Goal: Check status: Check status

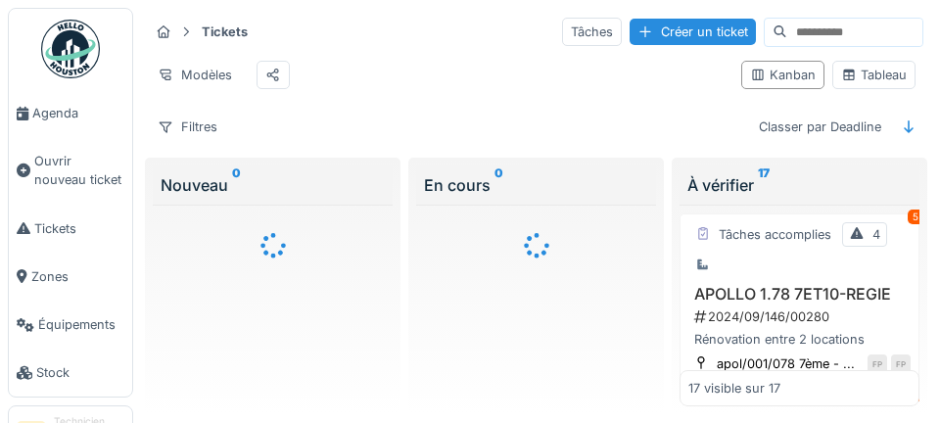
click at [68, 121] on span "Agenda" at bounding box center [78, 113] width 92 height 19
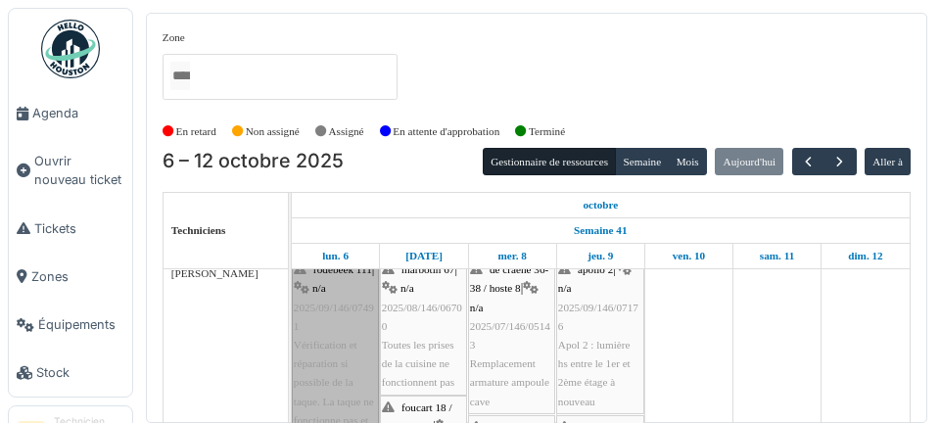
click at [351, 335] on link "rodebeek 111 | n/a 2025/09/146/07491 Vérification et réparation si possible de …" at bounding box center [335, 364] width 87 height 213
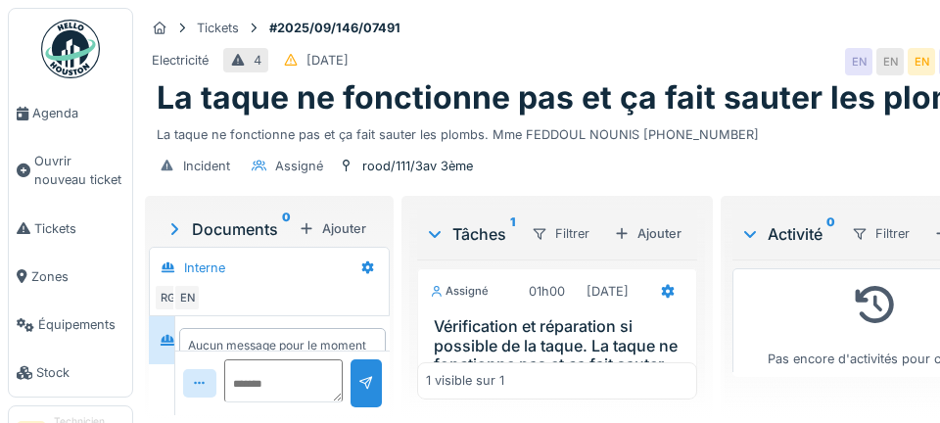
click at [51, 117] on span "Agenda" at bounding box center [78, 113] width 92 height 19
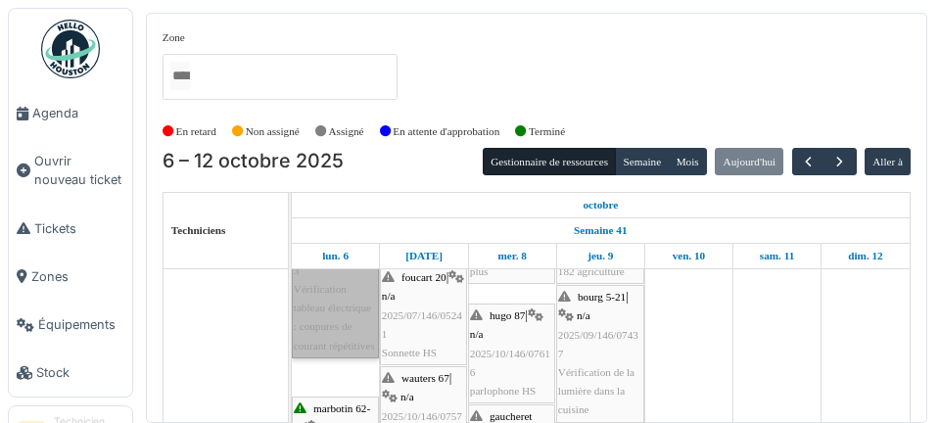
click at [312, 348] on link "hugo 87 | n/a 2025/10/146/07543 Vérification tableau électrique : coupures de c…" at bounding box center [335, 280] width 87 height 157
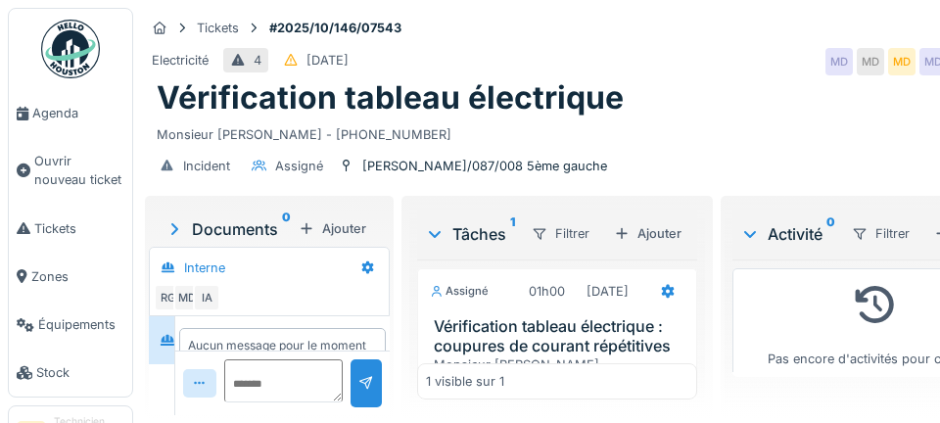
click at [50, 117] on span "Agenda" at bounding box center [78, 113] width 92 height 19
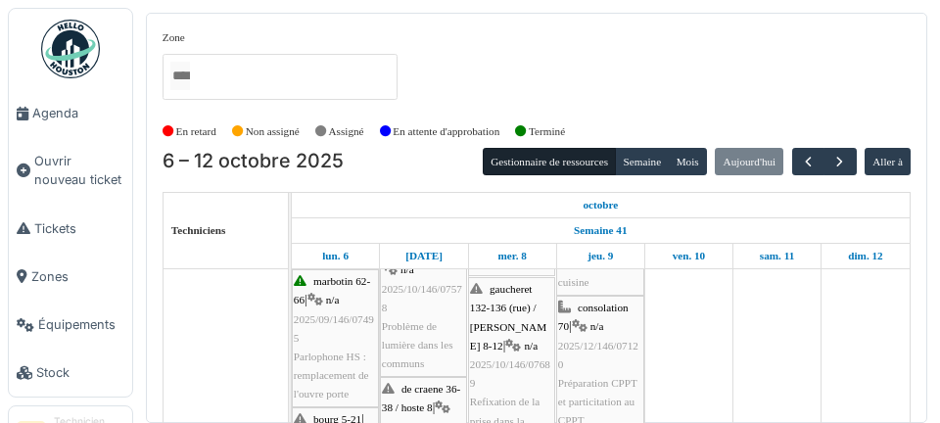
scroll to position [427, 0]
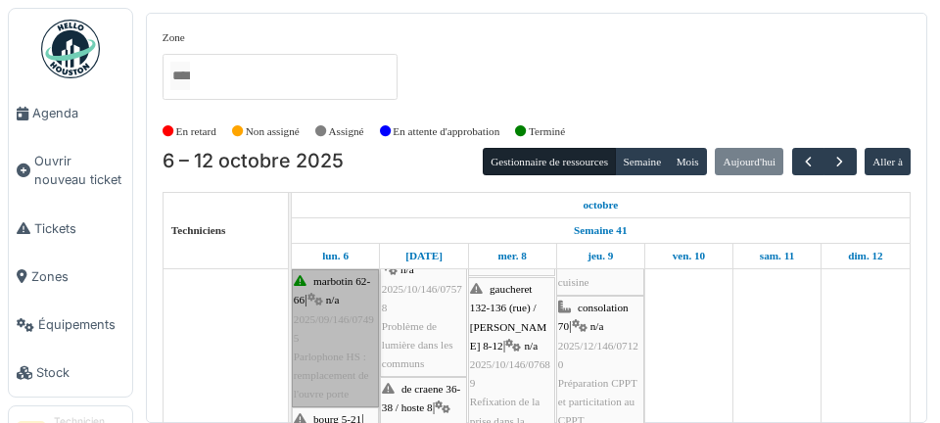
click at [347, 378] on link "marbotin 62-66 | n/a 2025/09/146/07495 Parlophone HS : remplacement de l'ouvre …" at bounding box center [335, 337] width 87 height 137
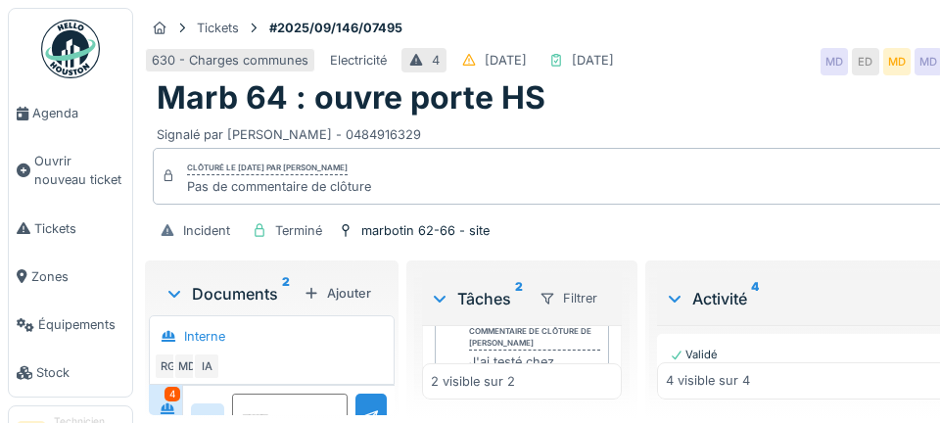
scroll to position [151, 0]
click at [87, 120] on span "Agenda" at bounding box center [78, 113] width 92 height 19
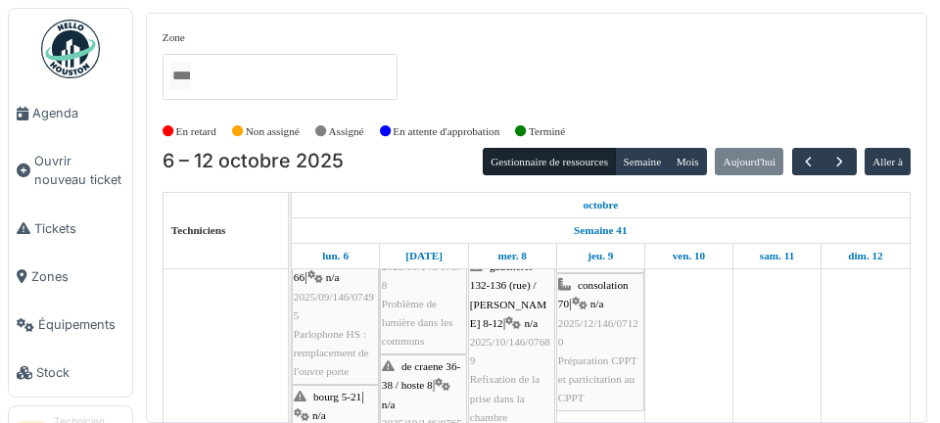
scroll to position [450, 0]
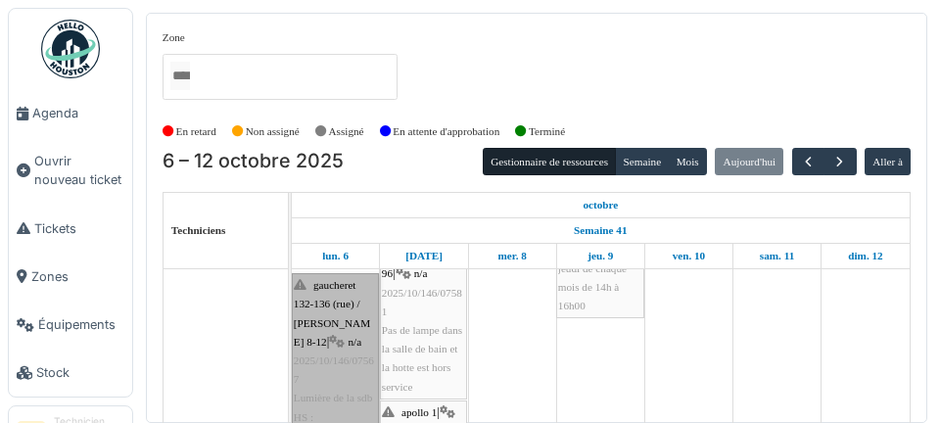
click at [347, 389] on link "gaucheret 132-136 (rue) / thomas 8-12 | n/a 2025/10/146/07567 Lumière de la sdb…" at bounding box center [335, 379] width 87 height 213
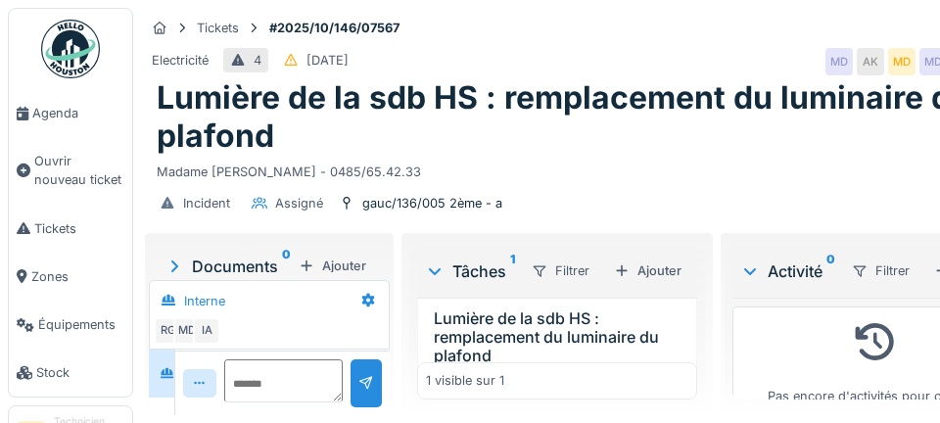
scroll to position [48, 0]
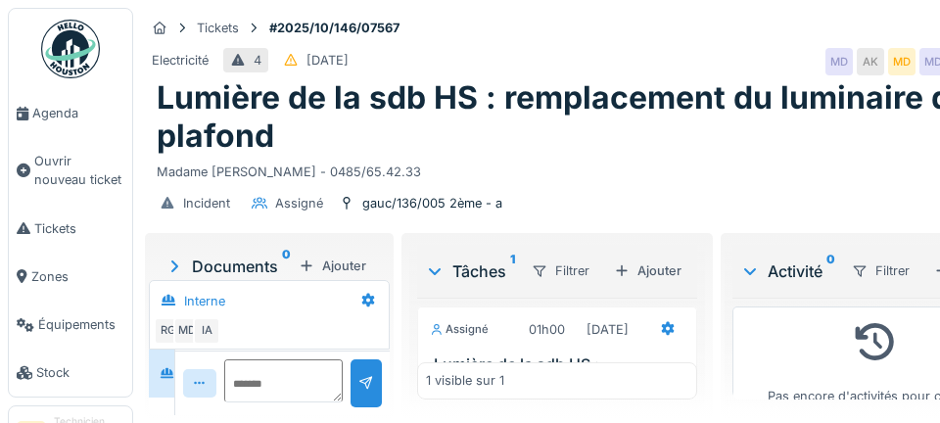
click at [60, 118] on span "Agenda" at bounding box center [78, 113] width 92 height 19
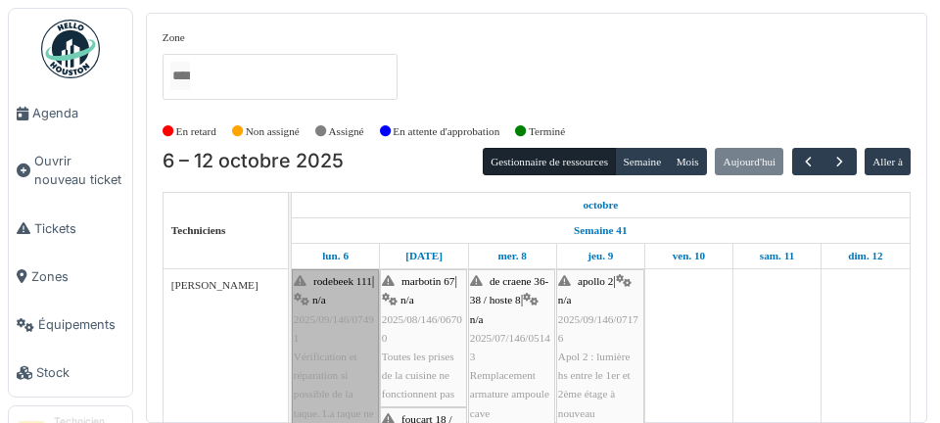
click at [350, 351] on link "rodebeek 111 | n/a 2025/09/146/07491 Vérification et réparation si possible de …" at bounding box center [335, 375] width 87 height 213
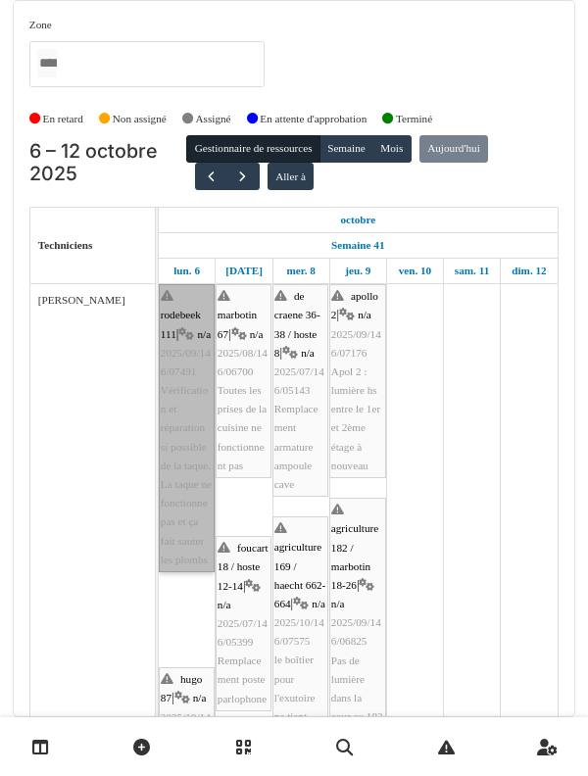
click at [0, 0] on div at bounding box center [0, 0] width 0 height 0
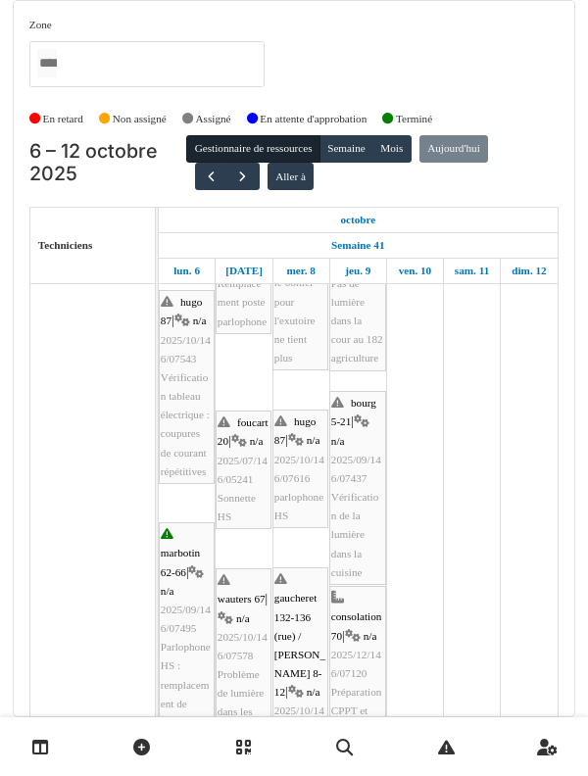
scroll to position [379, 0]
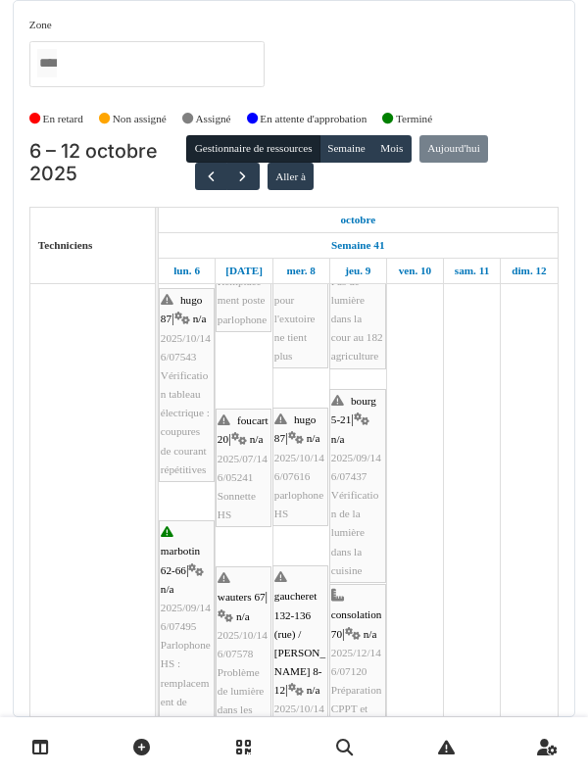
click at [18, 422] on div "Zone agriculture 169 / haecht 662-664 agriculture 171-175 agriculture 177 / mar…" at bounding box center [294, 358] width 562 height 717
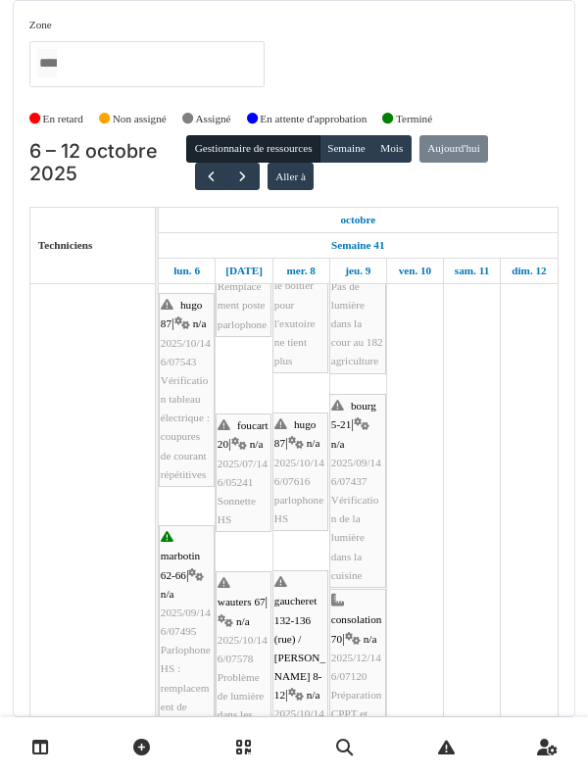
scroll to position [0, 0]
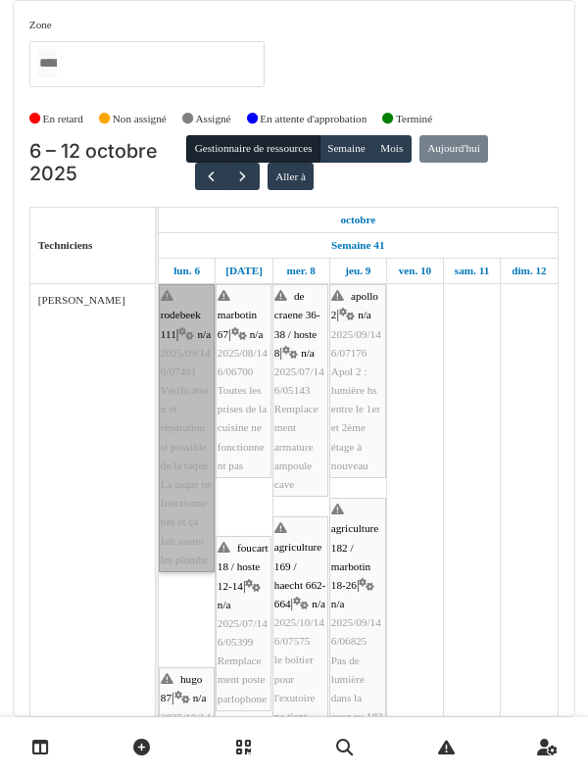
click at [182, 422] on link "rodebeek 111 | n/a 2025/09/146/07491 Vérification et réparation si possible de …" at bounding box center [187, 428] width 56 height 288
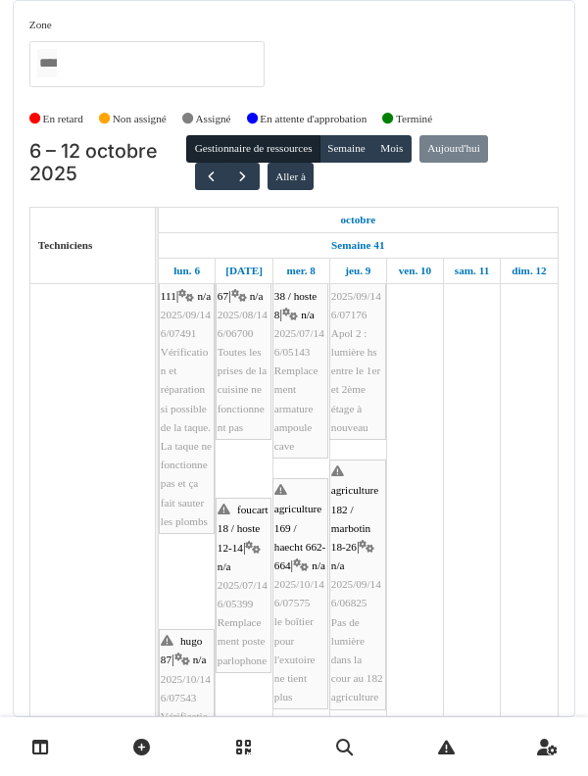
click at [18, 109] on div "Zone agriculture 169 / haecht 662-664 agriculture 171-175 agriculture 177 / mar…" at bounding box center [294, 358] width 562 height 717
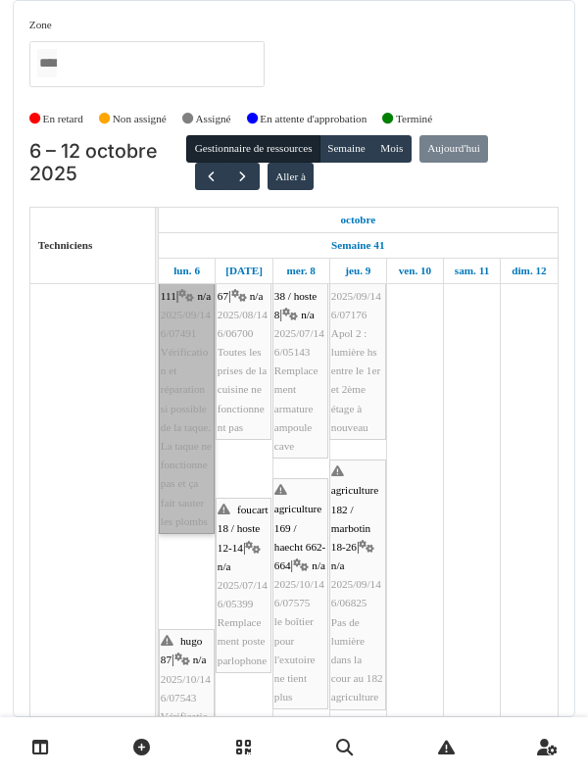
click at [179, 380] on link "rodebeek 111 | n/a 2025/09/146/07491 Vérification et réparation si possible de …" at bounding box center [187, 390] width 56 height 288
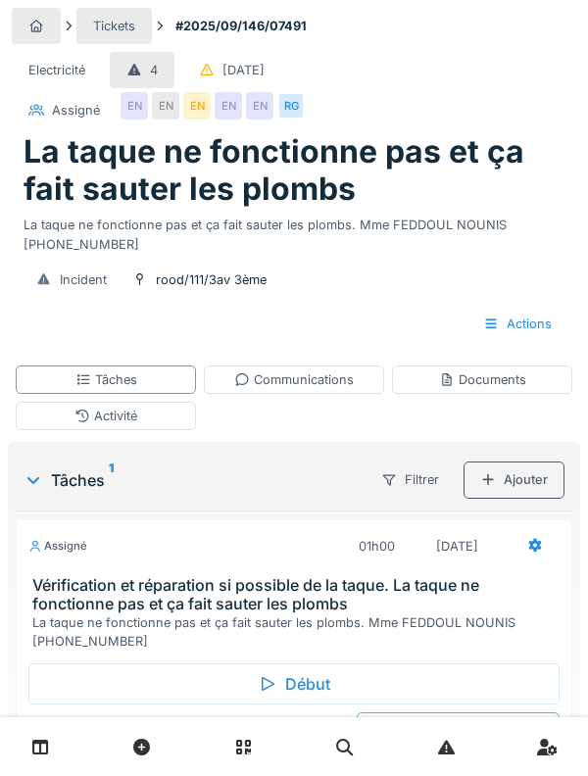
click at [24, 272] on div "Incident" at bounding box center [72, 280] width 104 height 36
click at [64, 186] on h1 "La taque ne fonctionne pas et ça fait sauter les plombs" at bounding box center [294, 170] width 541 height 75
click at [63, 422] on div "Activité" at bounding box center [106, 416] width 180 height 28
click at [69, 420] on div "Activité" at bounding box center [106, 416] width 180 height 28
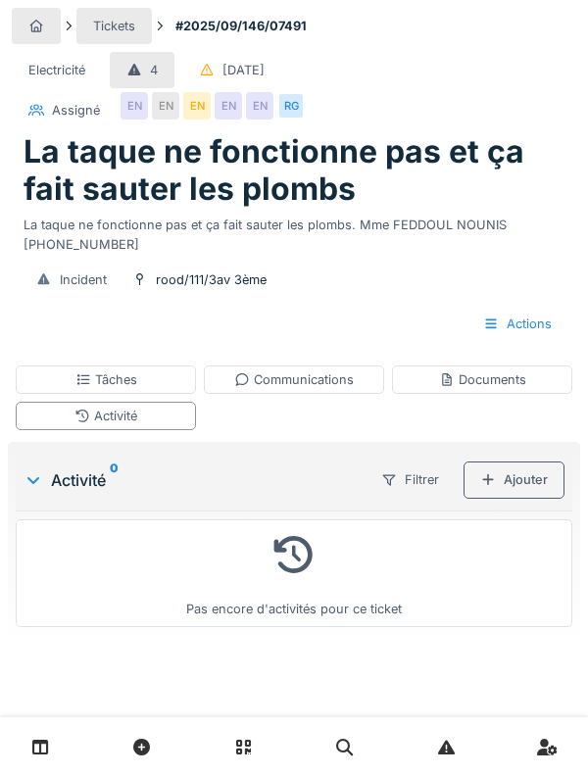
click at [486, 390] on div "Documents" at bounding box center [482, 379] width 180 height 28
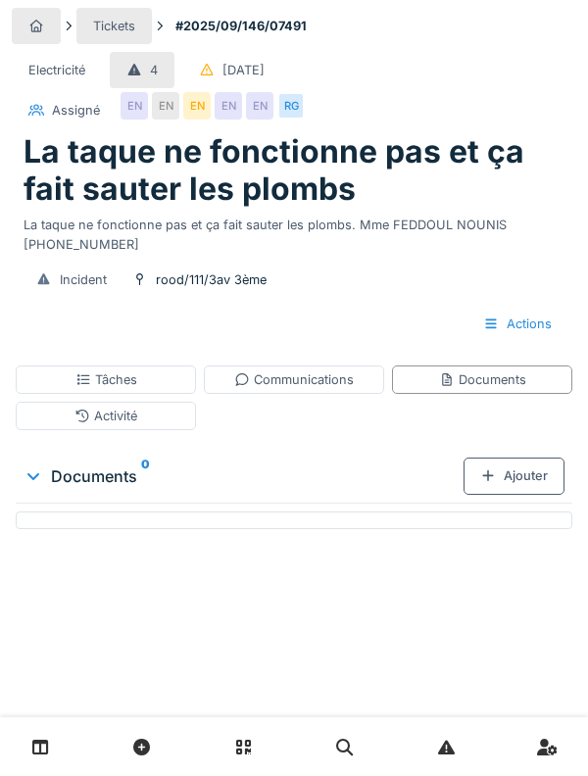
click at [61, 384] on div "Tâches" at bounding box center [106, 379] width 180 height 28
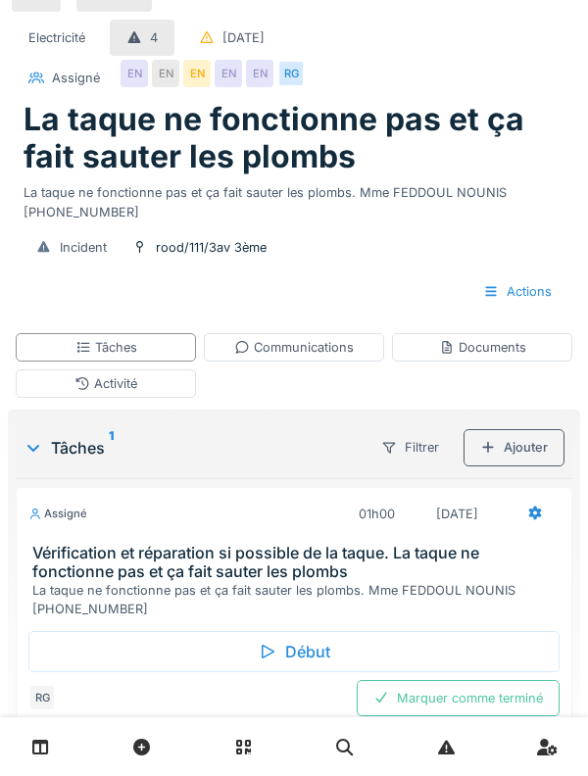
scroll to position [73, 0]
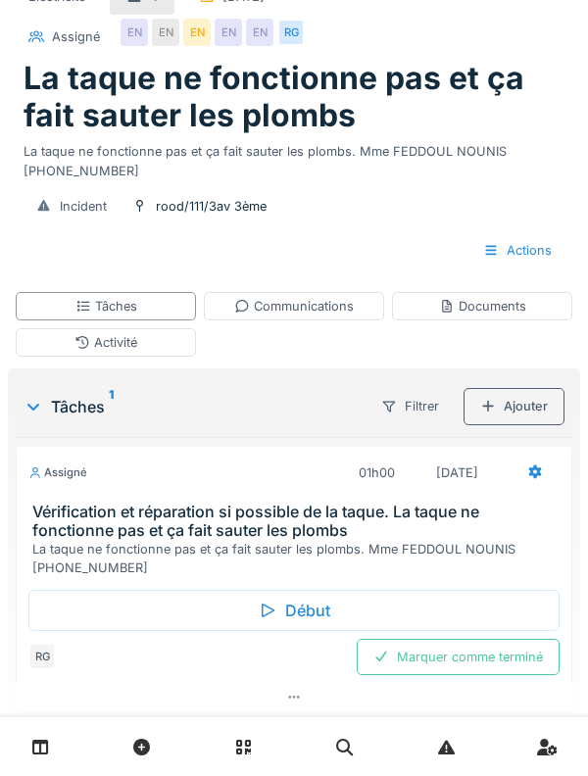
click at [55, 503] on h3 "Vérification et réparation si possible de la taque. La taque ne fonctionne pas …" at bounding box center [297, 521] width 531 height 37
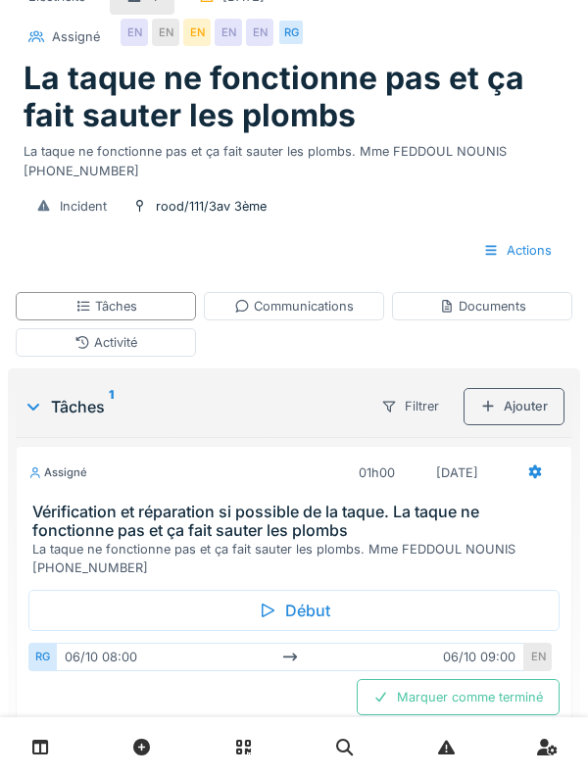
click at [57, 504] on h3 "Vérification et réparation si possible de la taque. La taque ne fonctionne pas …" at bounding box center [297, 521] width 531 height 37
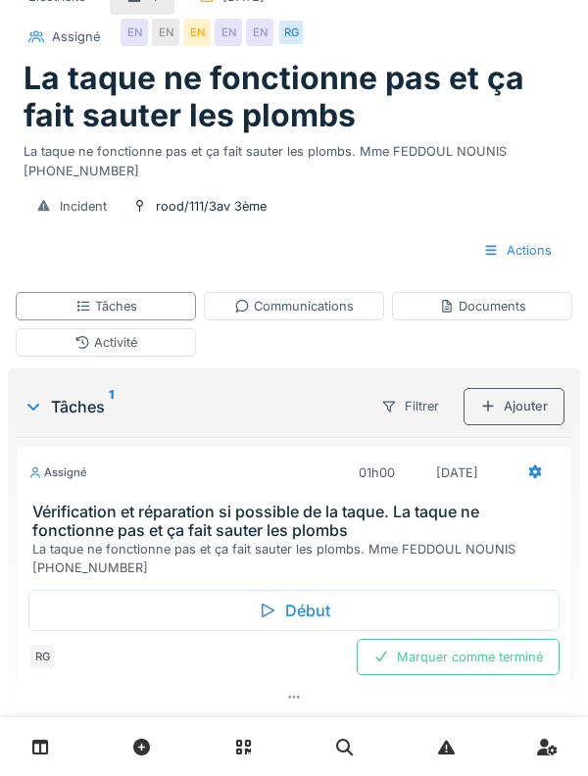
click at [57, 333] on div "Activité" at bounding box center [106, 342] width 180 height 28
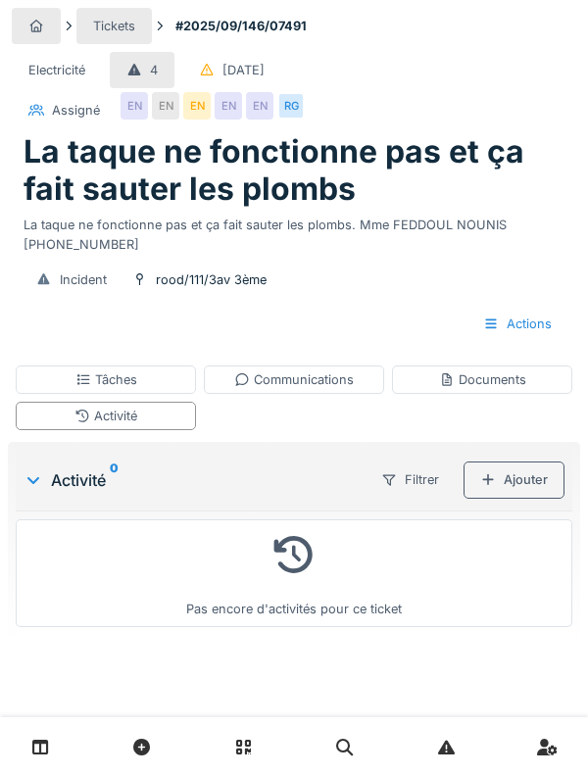
click at [520, 487] on div "Ajouter" at bounding box center [513, 479] width 101 height 36
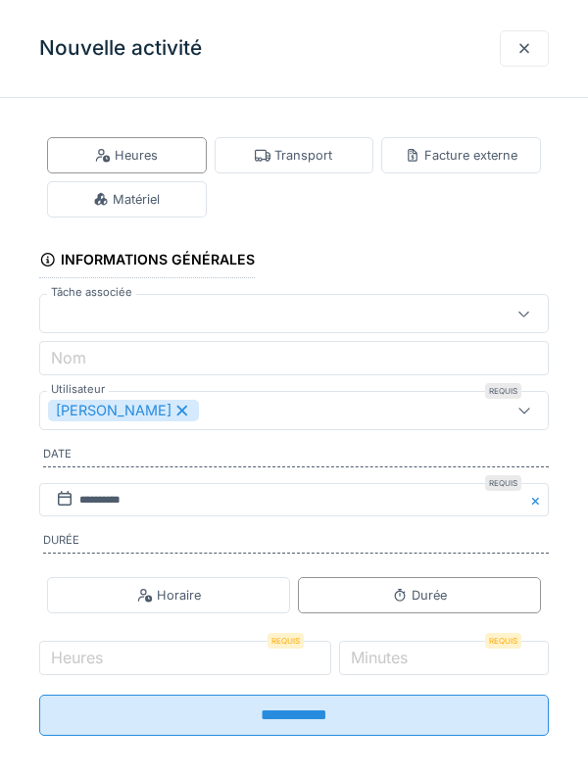
click at [322, 155] on div "Transport" at bounding box center [293, 155] width 77 height 19
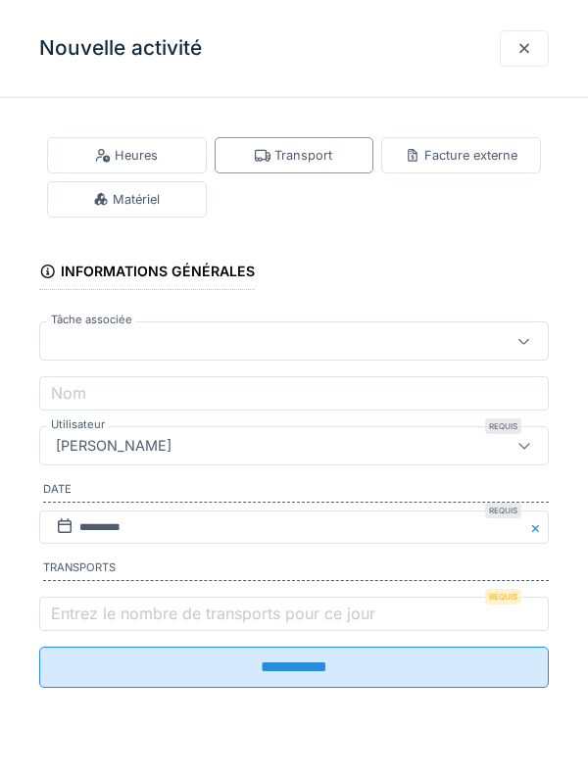
click at [348, 609] on label "Entrez le nombre de transports pour ce jour" at bounding box center [213, 613] width 332 height 24
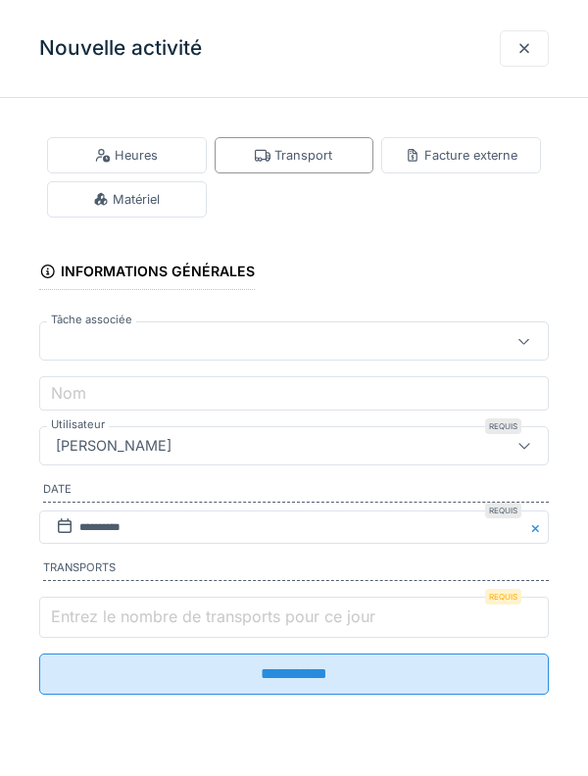
click at [348, 609] on input "Entrez le nombre de transports pour ce jour" at bounding box center [293, 617] width 509 height 41
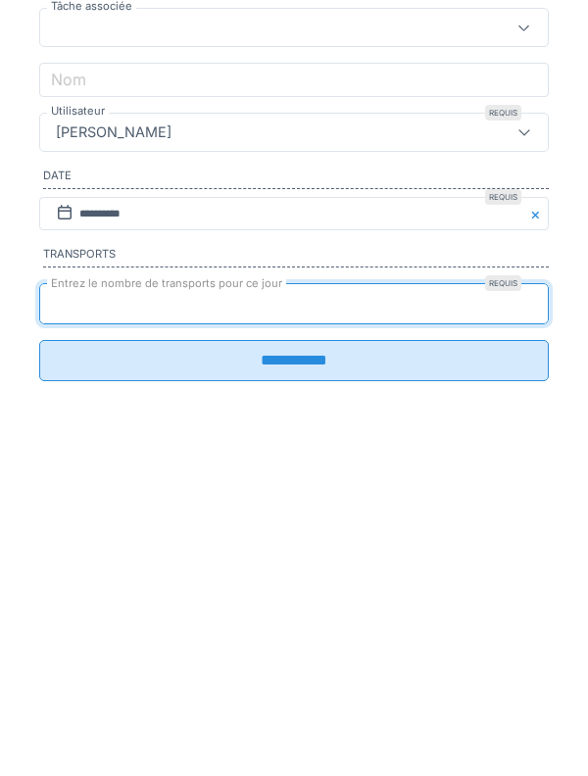
type input "*"
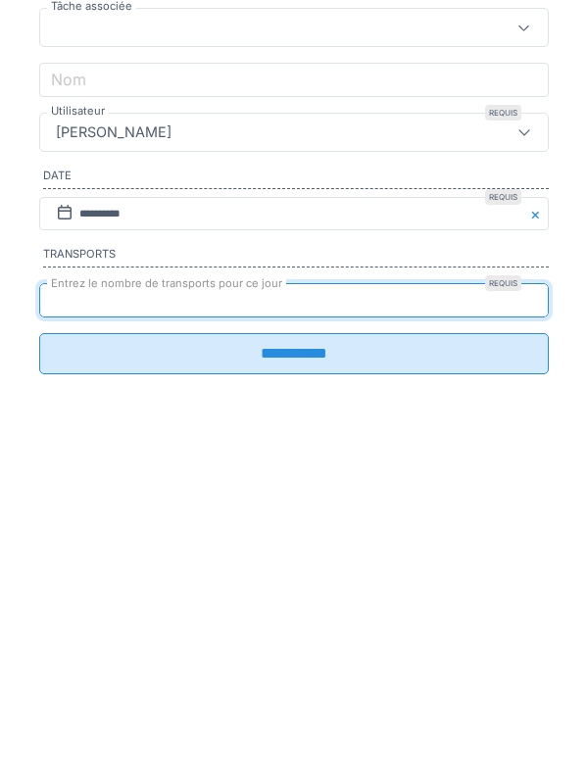
click at [439, 681] on input "**********" at bounding box center [293, 667] width 509 height 41
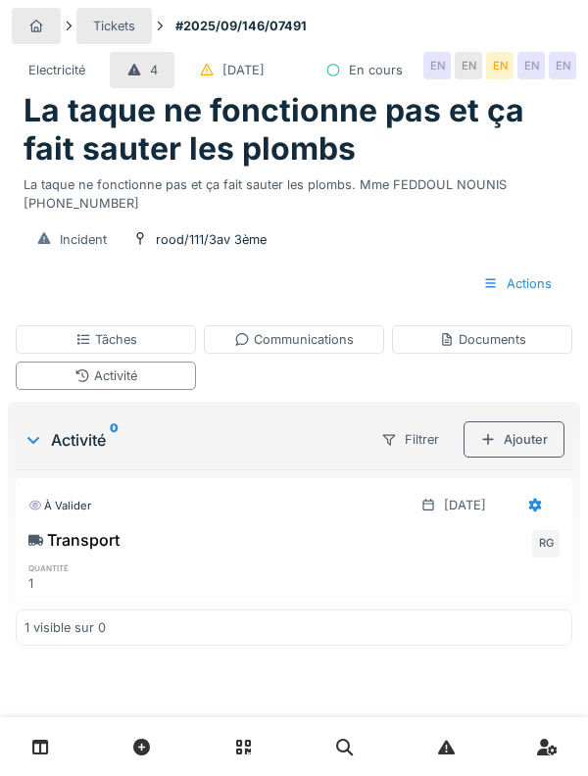
click at [71, 354] on div "Tâches" at bounding box center [106, 339] width 180 height 28
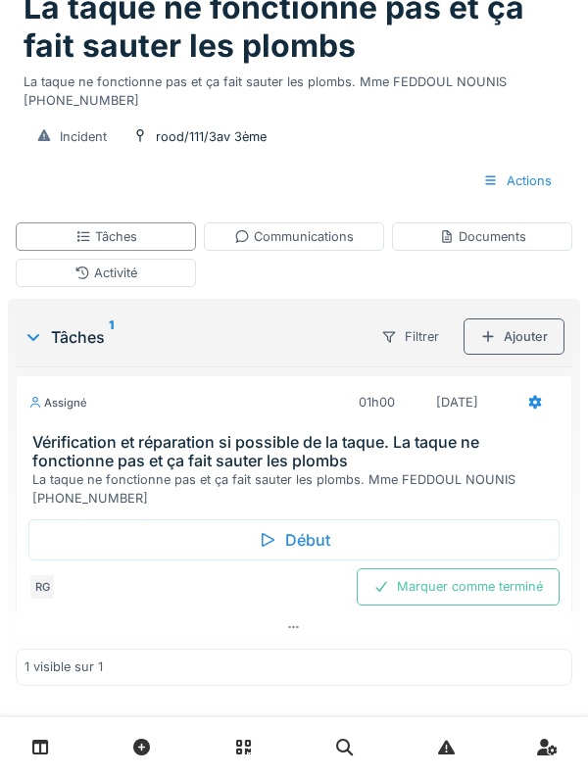
scroll to position [73, 0]
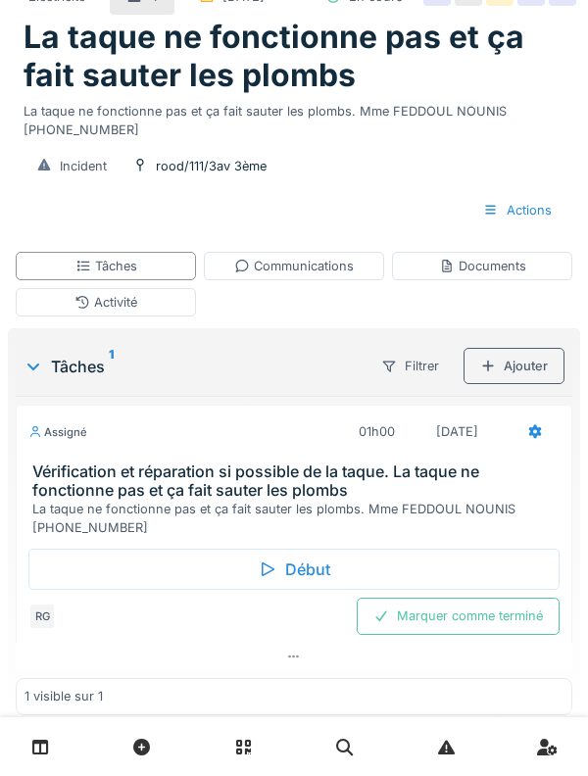
click at [67, 316] on div "Activité" at bounding box center [106, 302] width 180 height 28
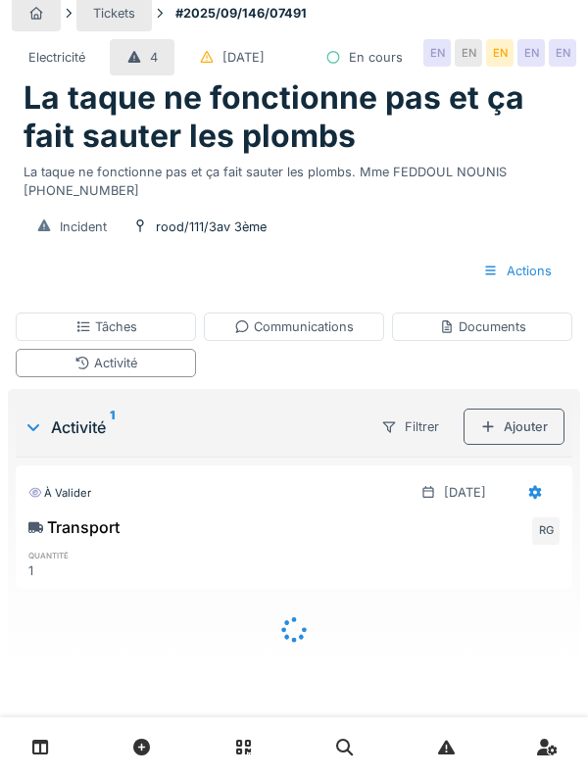
scroll to position [0, 0]
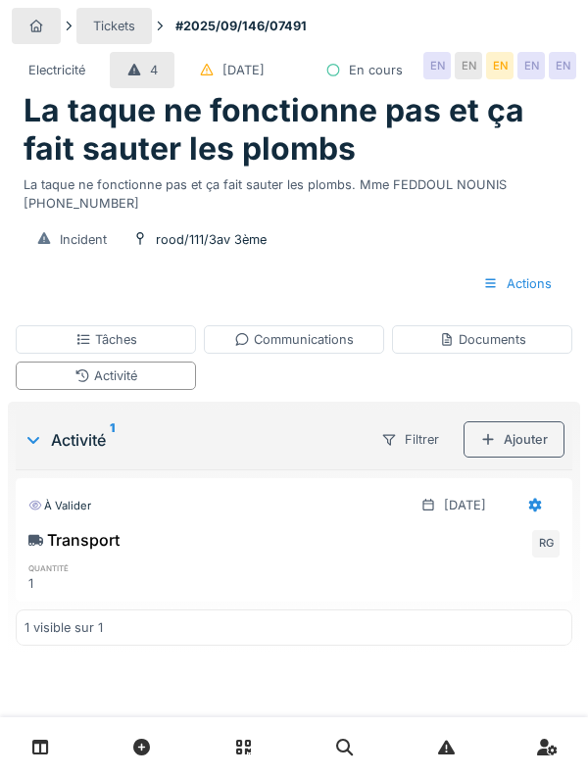
click at [63, 355] on div "Tickets #2025/09/146/07491 Electricité 4 [DATE] En cours EN EN EN EN EN La taqu…" at bounding box center [294, 379] width 588 height 759
click at [61, 354] on div "Tâches" at bounding box center [106, 339] width 180 height 28
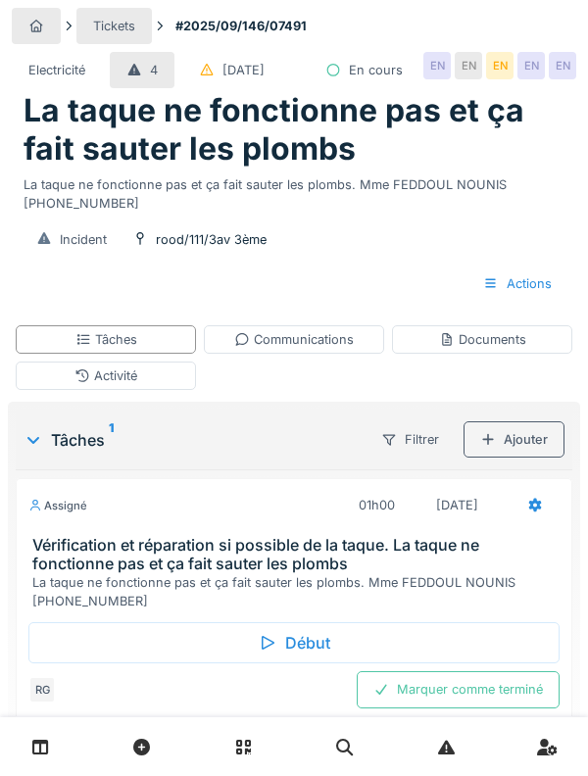
click at [511, 49] on div "Electricité 4 [DATE] En cours EN EN EN EN EN" at bounding box center [294, 70] width 564 height 44
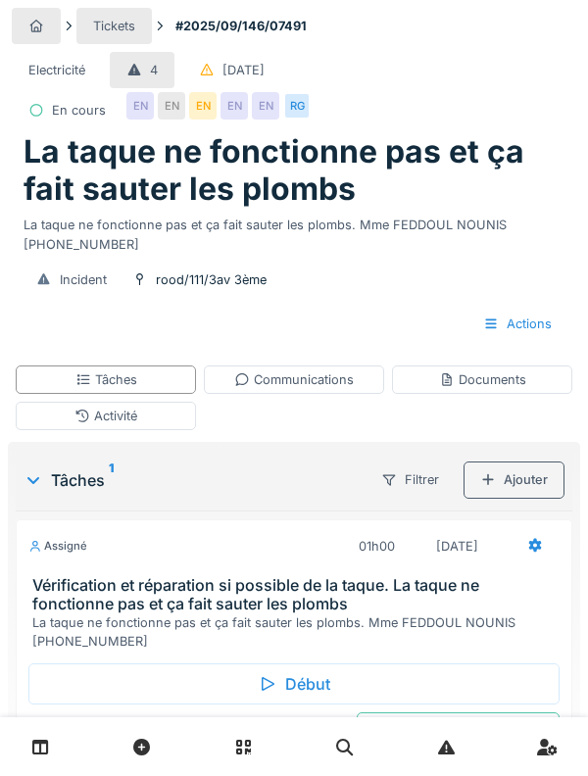
scroll to position [73, 0]
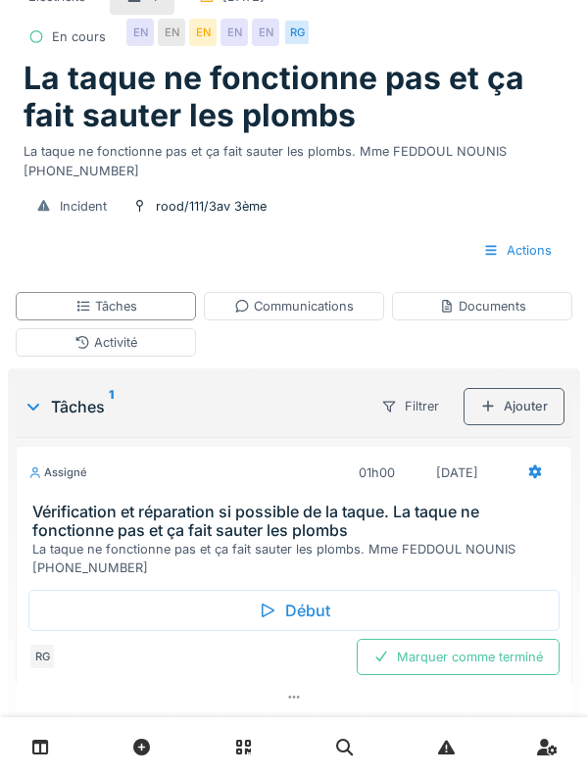
click at [70, 617] on div "Début" at bounding box center [293, 610] width 531 height 41
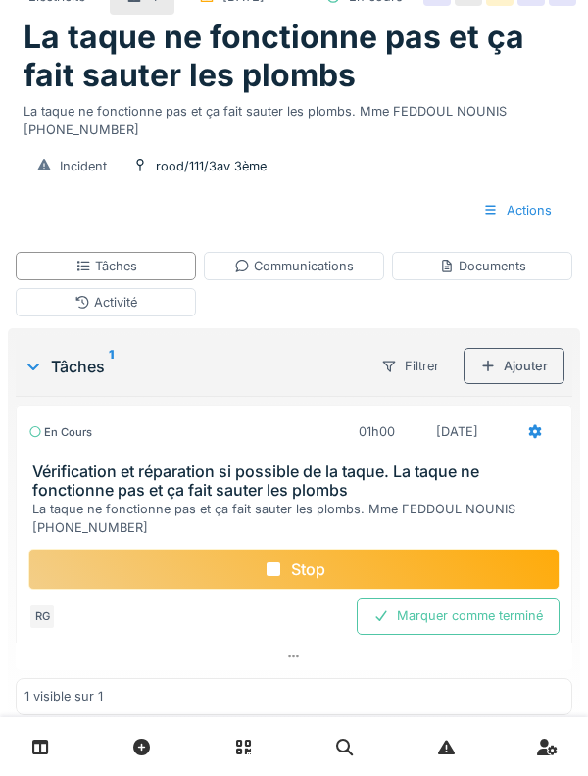
click at [321, 280] on div "Communications" at bounding box center [294, 266] width 180 height 28
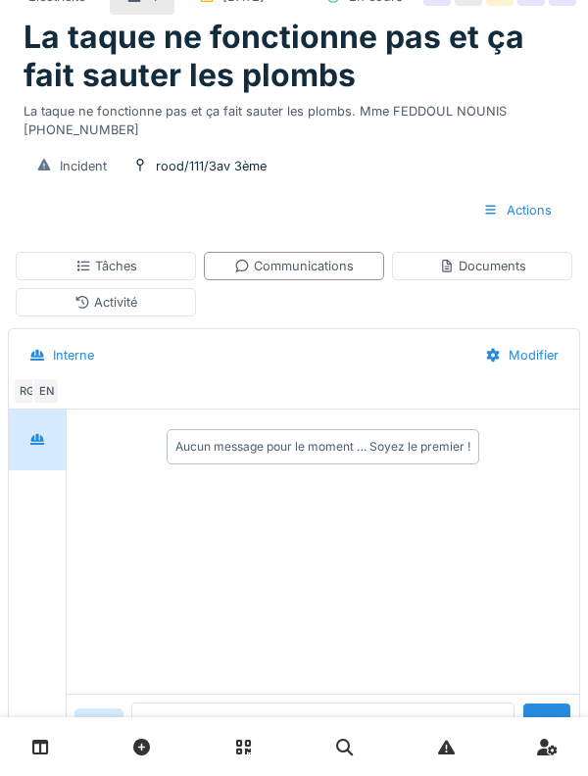
click at [72, 316] on div "Activité" at bounding box center [106, 302] width 180 height 28
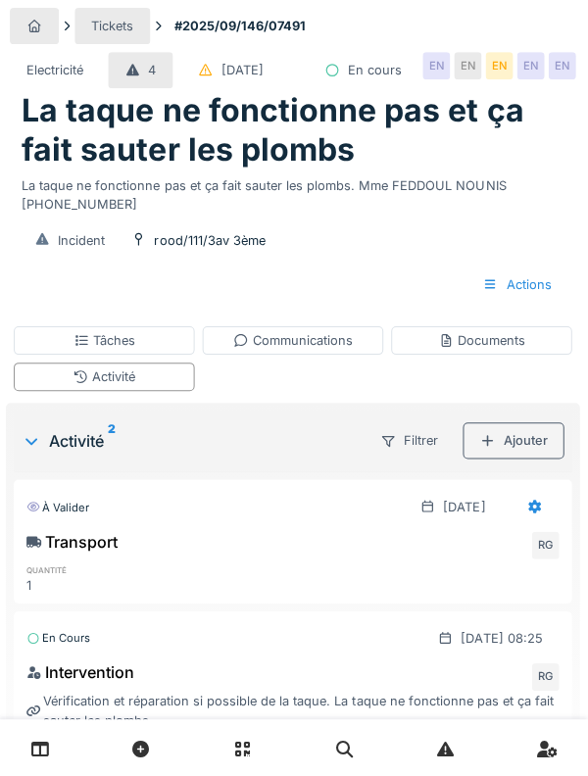
scroll to position [0, 0]
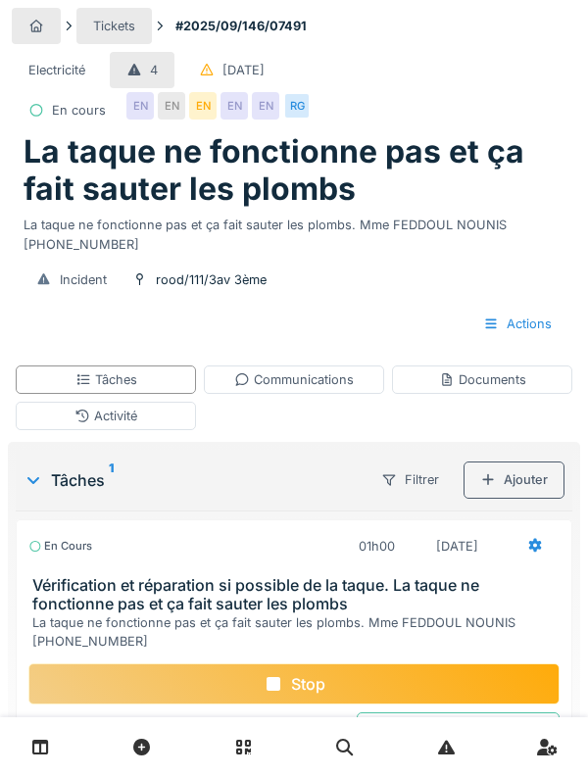
click at [327, 378] on div "Communications" at bounding box center [294, 379] width 120 height 19
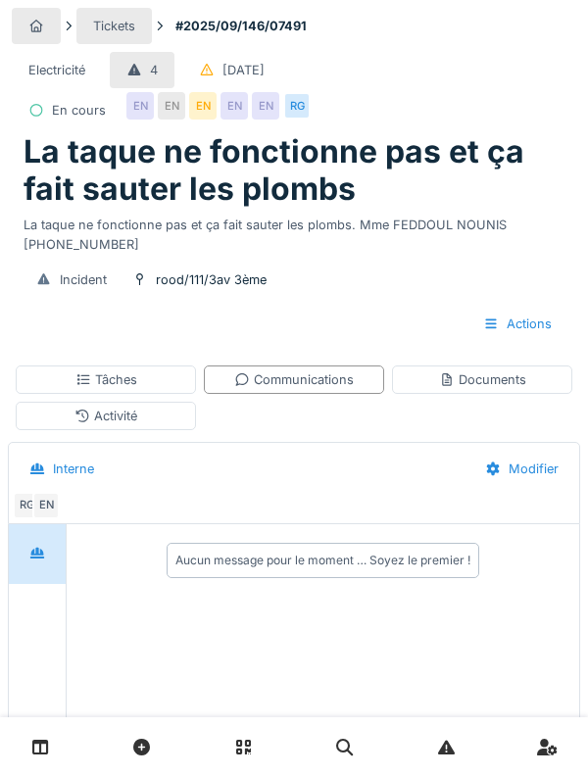
click at [158, 390] on div "Tâches" at bounding box center [106, 379] width 180 height 28
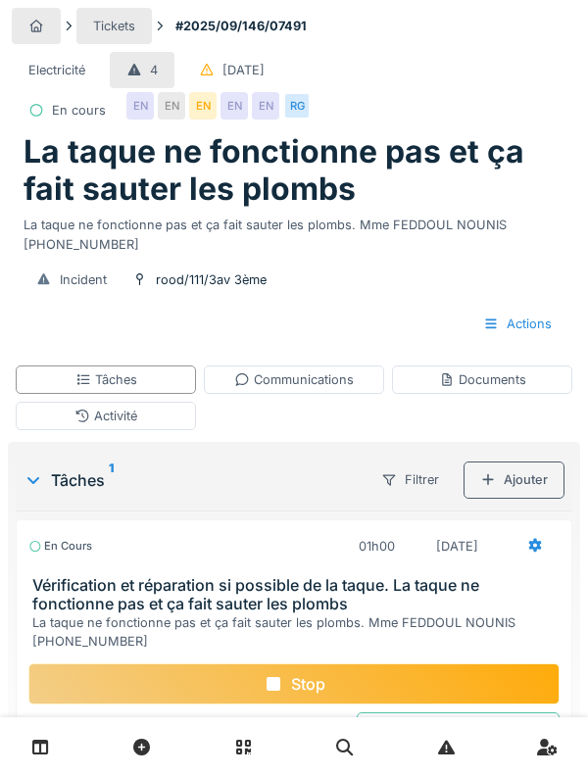
scroll to position [73, 0]
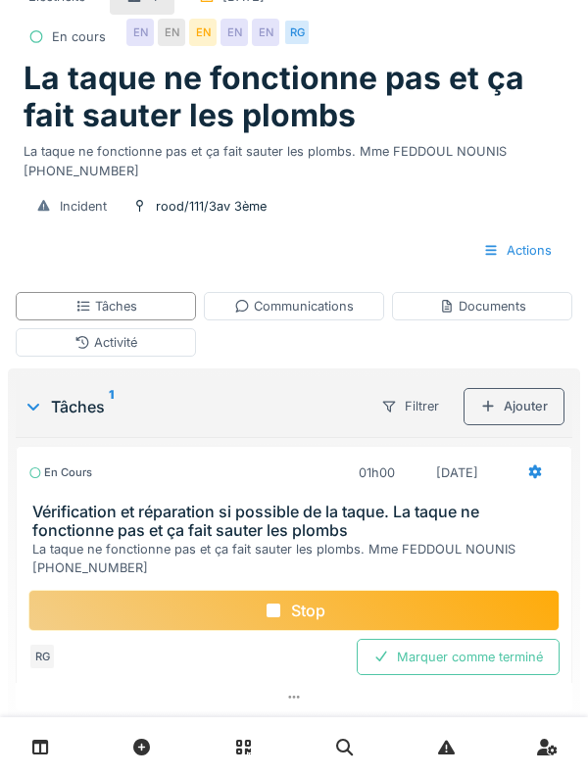
click at [510, 312] on div "Documents" at bounding box center [482, 306] width 87 height 19
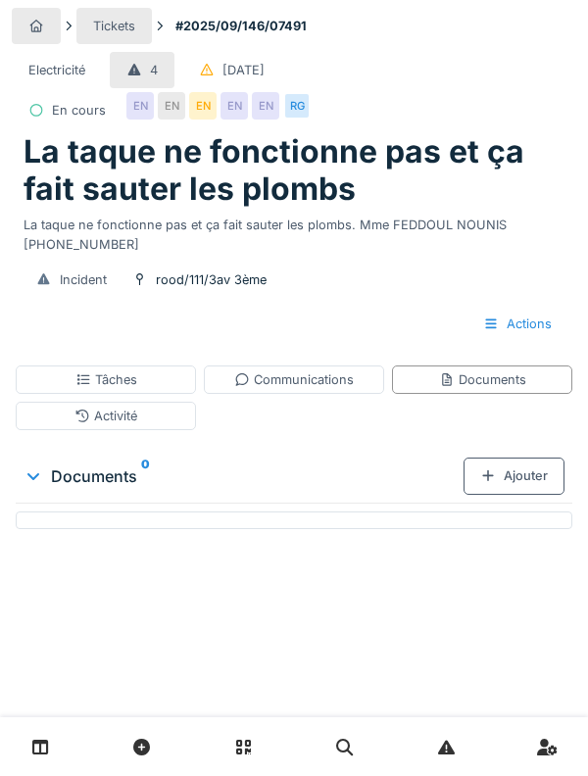
click at [150, 385] on div "Tâches" at bounding box center [106, 379] width 180 height 28
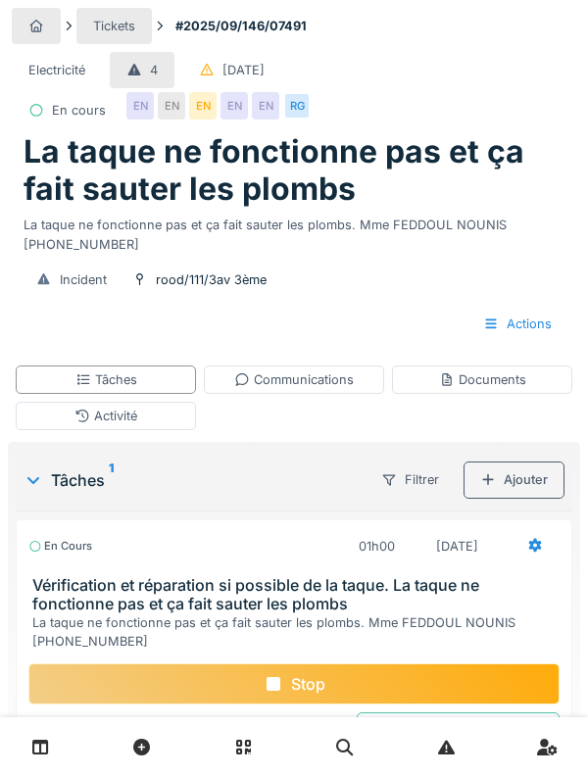
click at [146, 418] on div "Activité" at bounding box center [106, 416] width 180 height 28
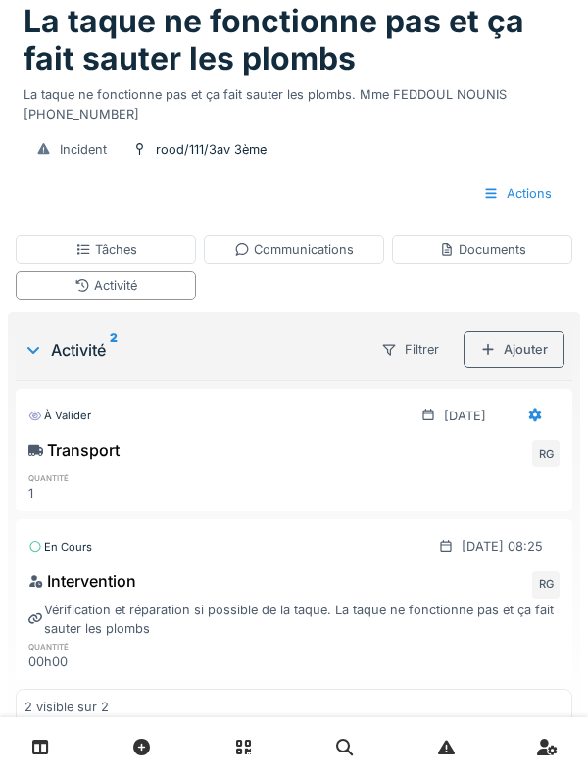
scroll to position [153, 0]
